Goal: Transaction & Acquisition: Purchase product/service

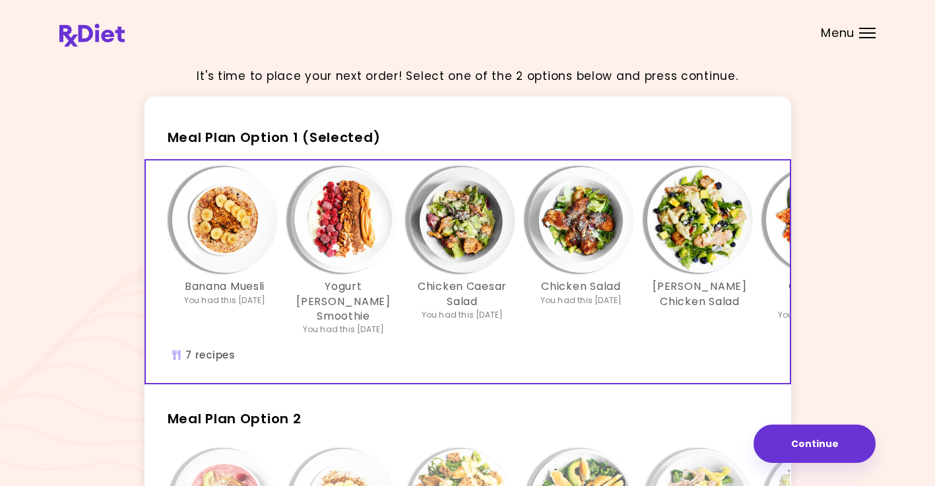
click at [157, 21] on header at bounding box center [467, 26] width 935 height 53
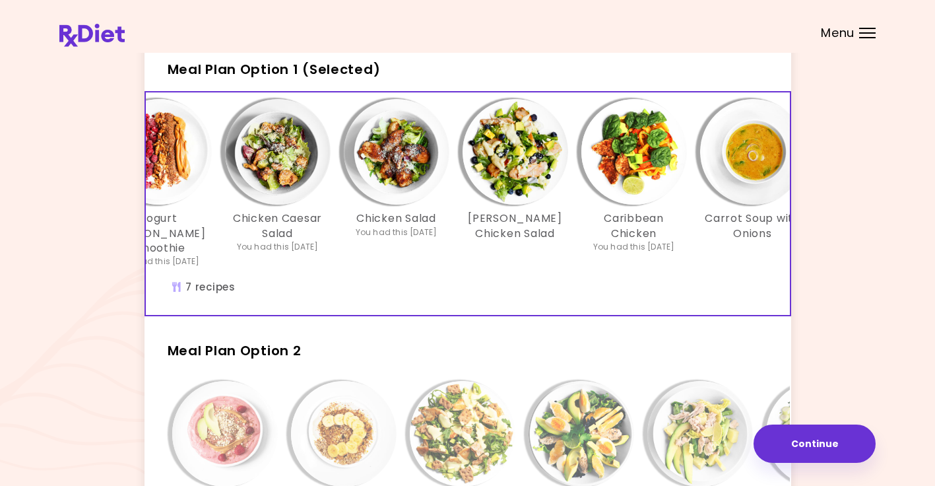
scroll to position [0, 187]
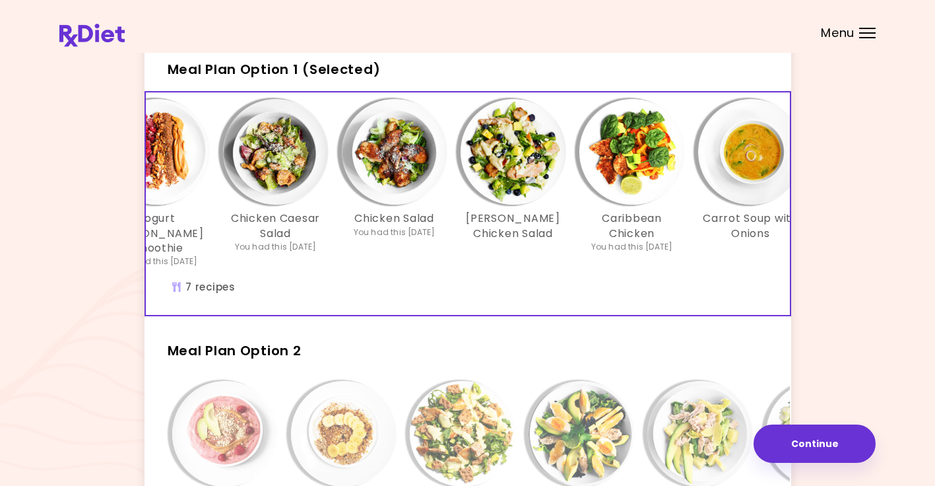
drag, startPoint x: 660, startPoint y: 299, endPoint x: 559, endPoint y: 295, distance: 101.7
click at [560, 295] on div "Banana Muesli You had this 16 days ago Yogurt Berry Smoothie You had this 4 wee…" at bounding box center [394, 203] width 871 height 222
click at [309, 158] on img "Info - Chicken Caesar Salad - Meal Plan Option 1 (Selected)" at bounding box center [276, 152] width 106 height 106
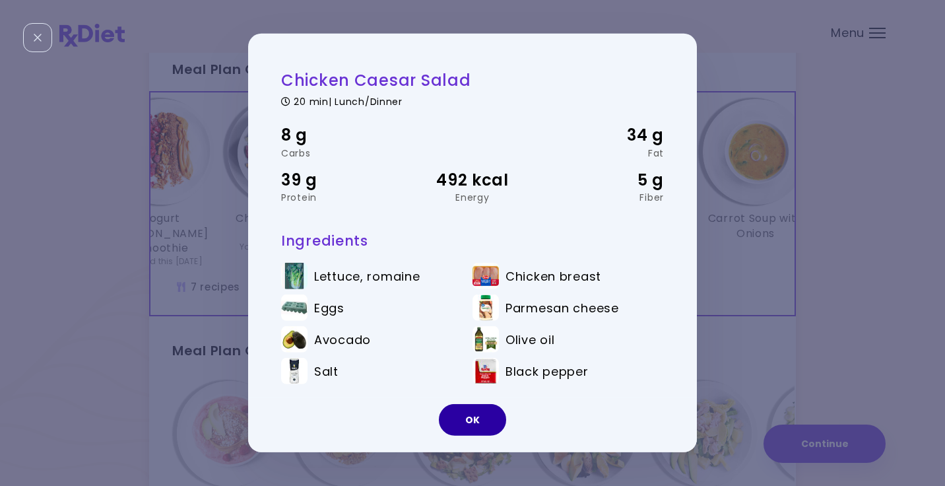
click at [476, 415] on button "OK" at bounding box center [472, 420] width 67 height 32
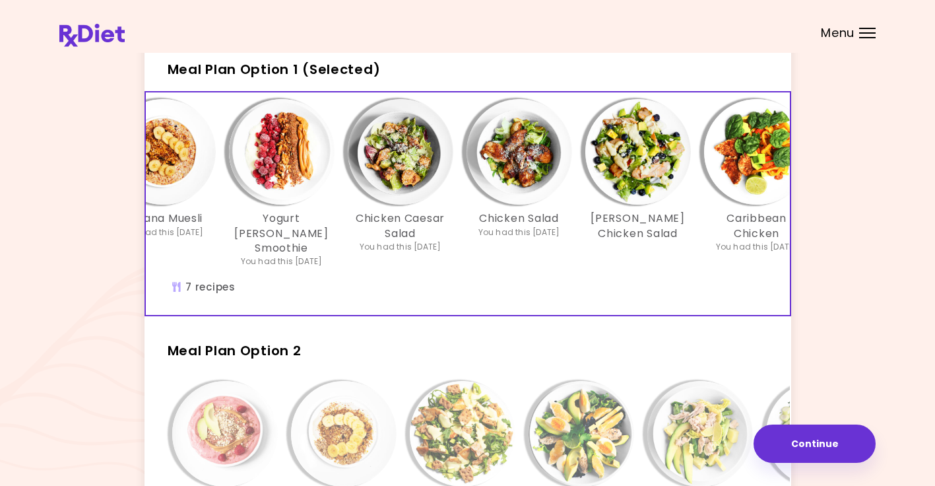
scroll to position [0, 0]
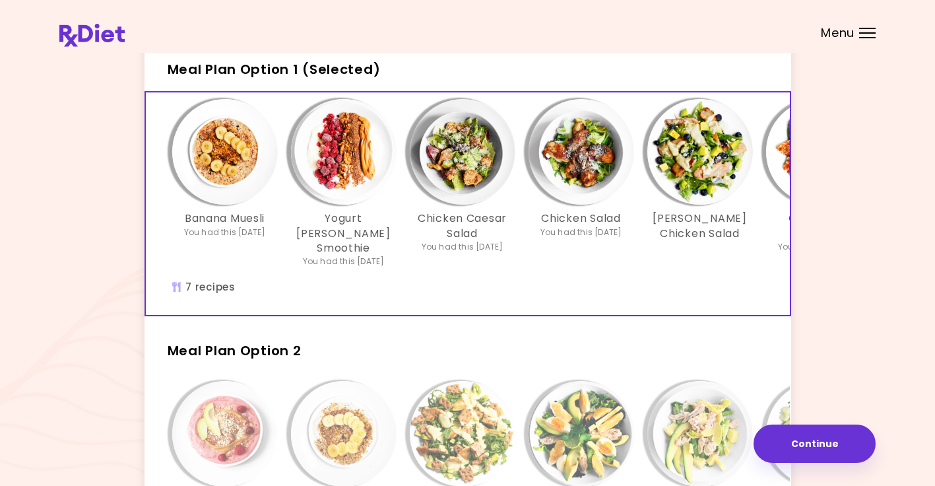
click at [276, 72] on span "Meal Plan Option 1 (Selected)" at bounding box center [274, 69] width 213 height 18
click at [815, 446] on button "Continue" at bounding box center [814, 443] width 122 height 38
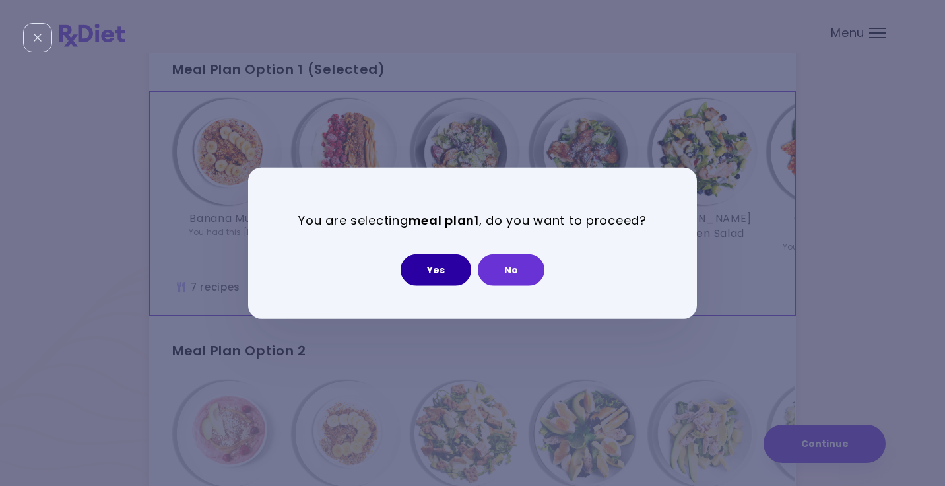
click at [436, 267] on button "Yes" at bounding box center [435, 269] width 71 height 32
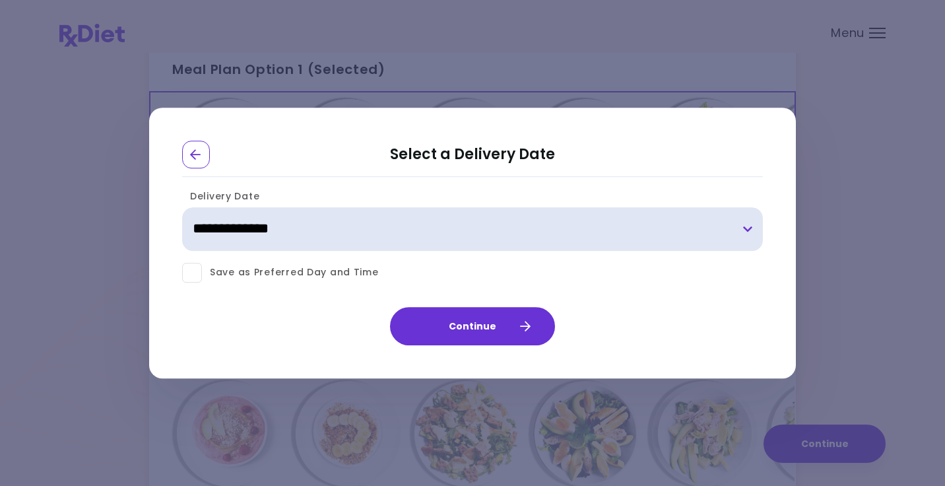
click at [747, 226] on select "**********" at bounding box center [472, 229] width 581 height 44
select select "**********"
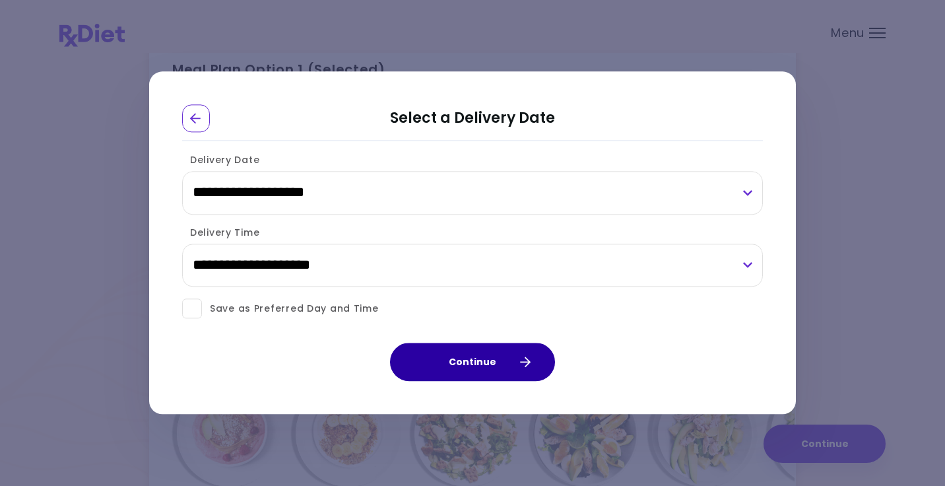
click at [472, 363] on button "Continue" at bounding box center [472, 362] width 165 height 38
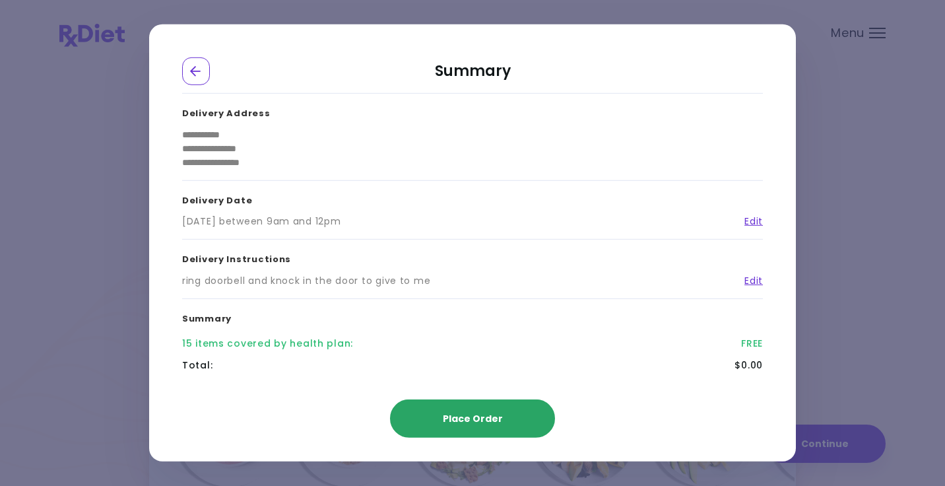
click at [476, 414] on span "Place Order" at bounding box center [473, 418] width 60 height 13
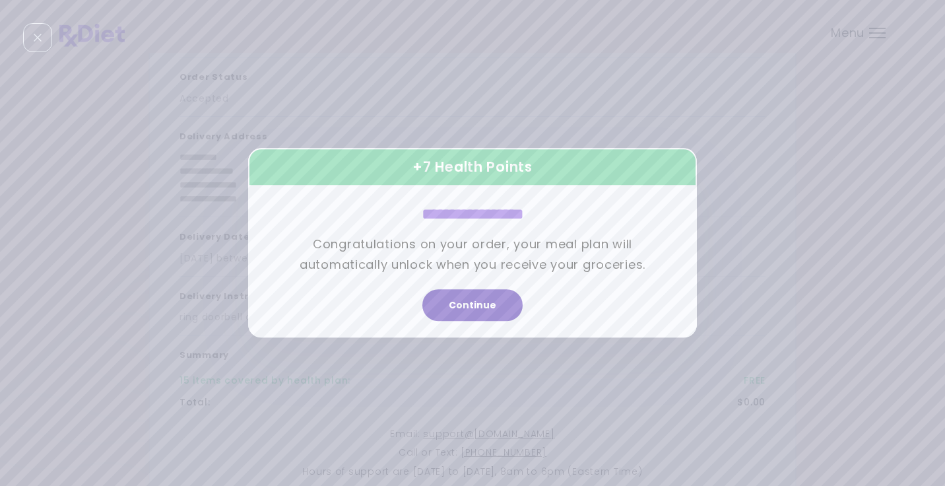
click at [476, 308] on button "Continue" at bounding box center [472, 306] width 100 height 32
